Goal: Task Accomplishment & Management: Manage account settings

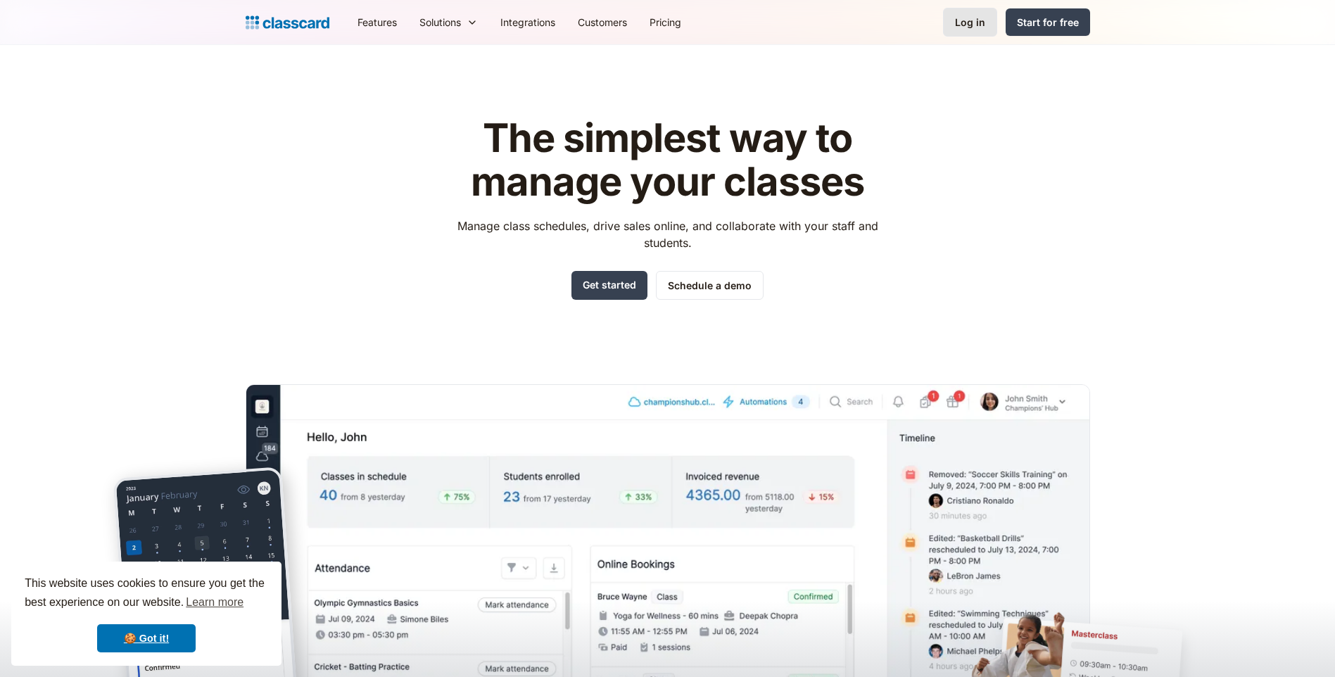
click at [992, 11] on link "Log in" at bounding box center [970, 22] width 54 height 29
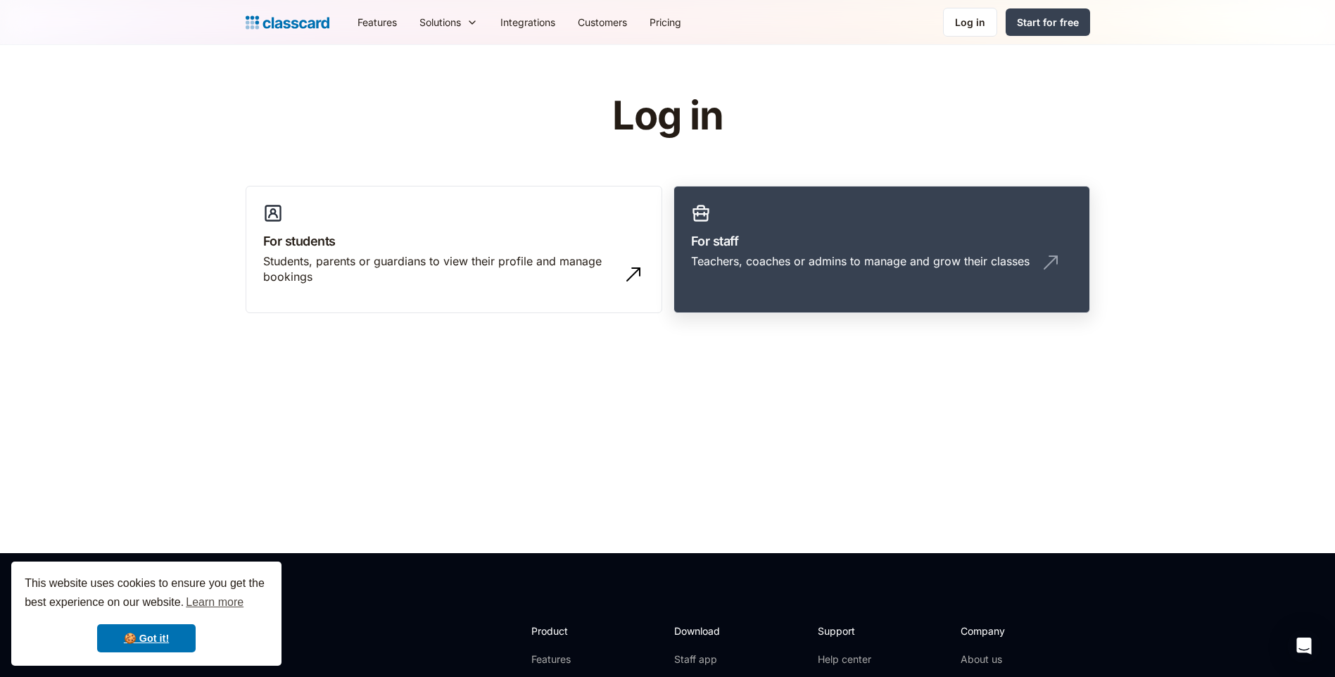
click at [772, 257] on div "Teachers, coaches or admins to manage and grow their classes" at bounding box center [860, 260] width 339 height 15
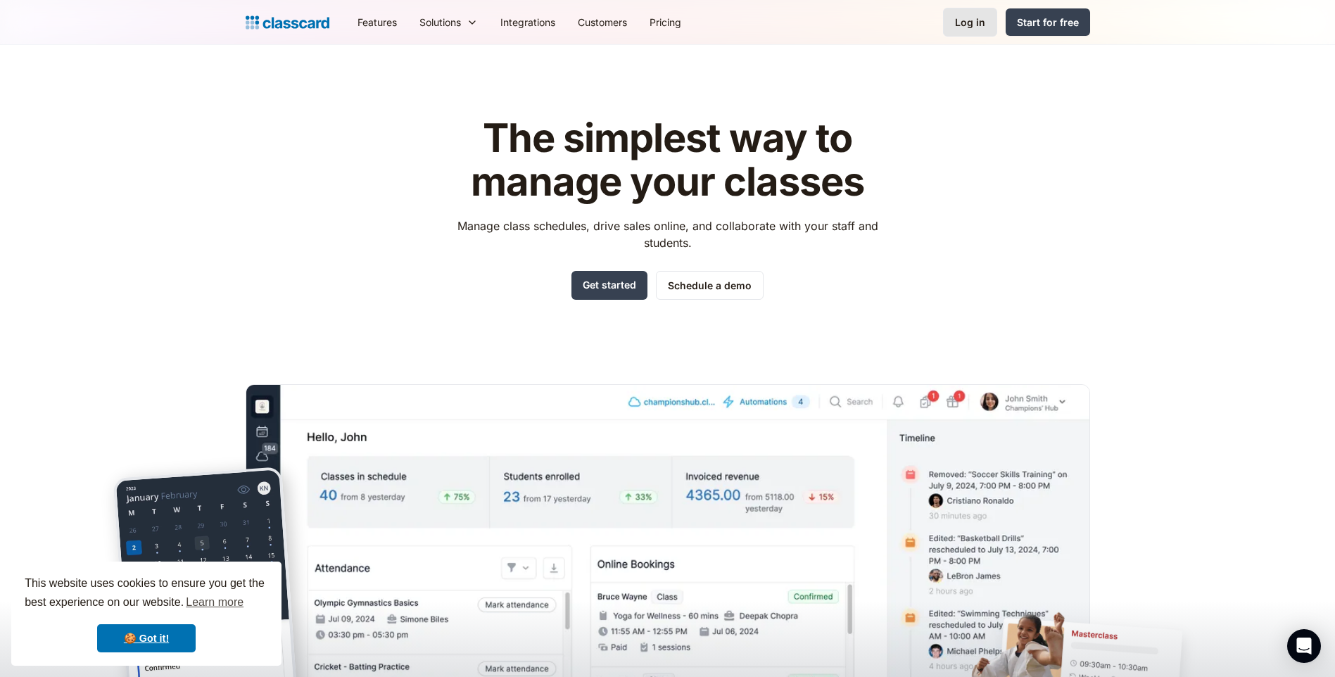
click at [978, 23] on div "Log in" at bounding box center [970, 22] width 30 height 15
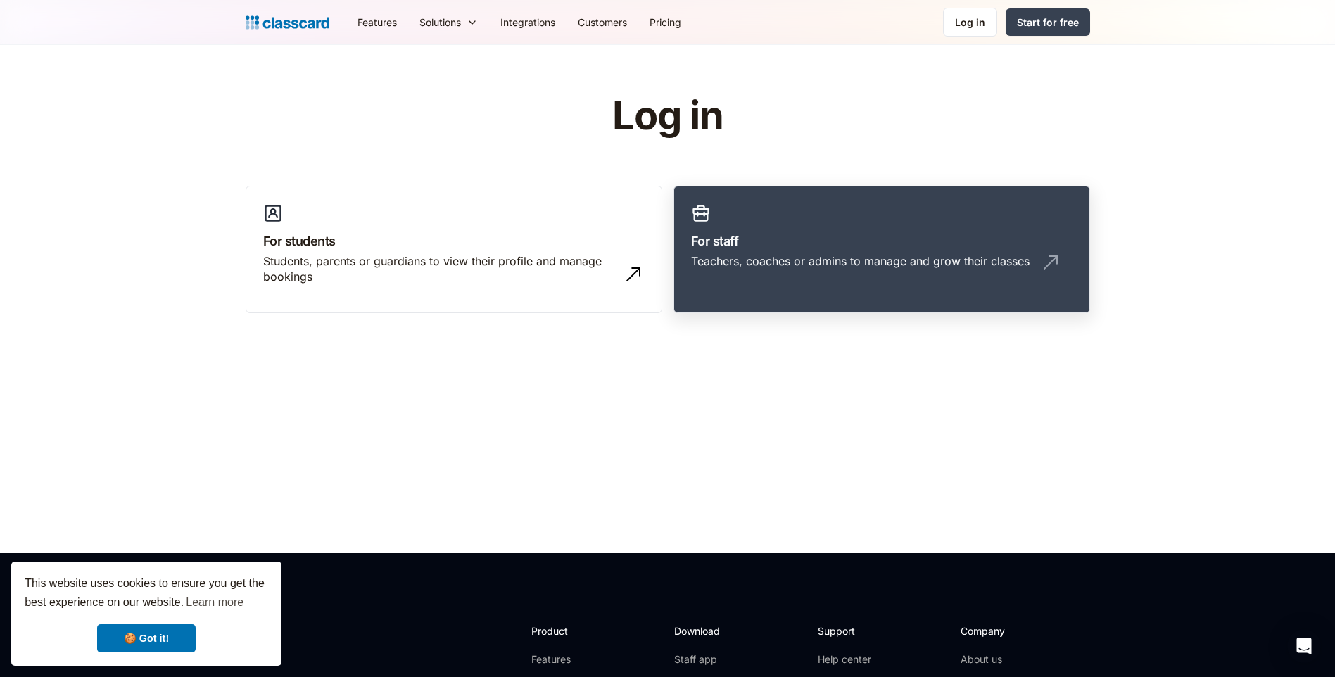
click at [730, 227] on link "For staff Teachers, coaches or admins to manage and grow their classes" at bounding box center [881, 250] width 417 height 128
